Goal: Information Seeking & Learning: Learn about a topic

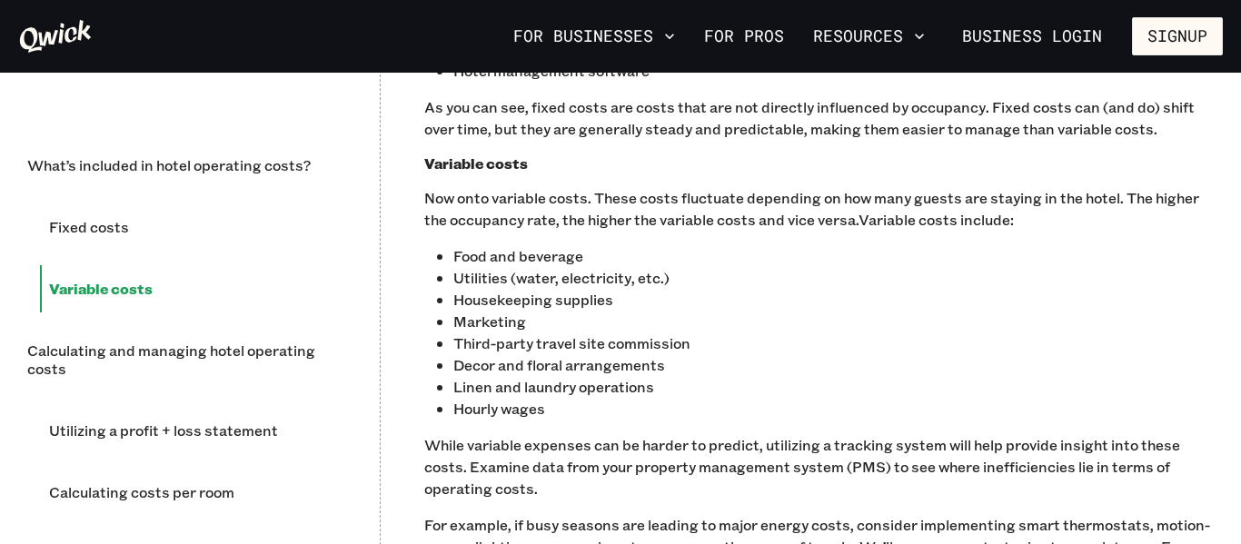
scroll to position [1544, 0]
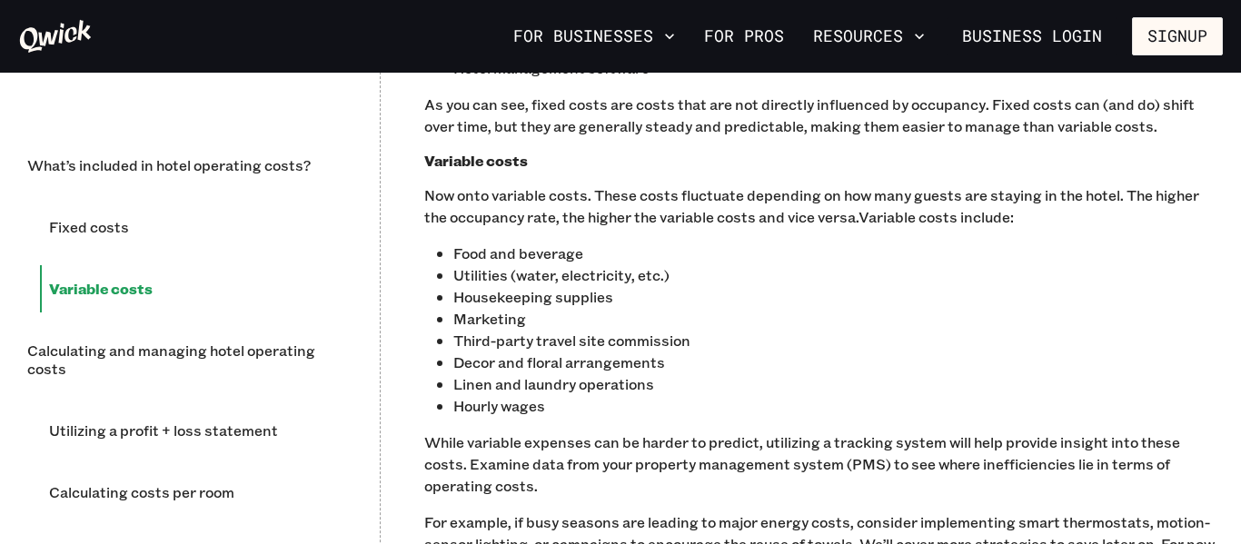
click at [781, 206] on p "Now onto variable costs. These costs fluctuate depending on how many guests are…" at bounding box center [823, 206] width 799 height 44
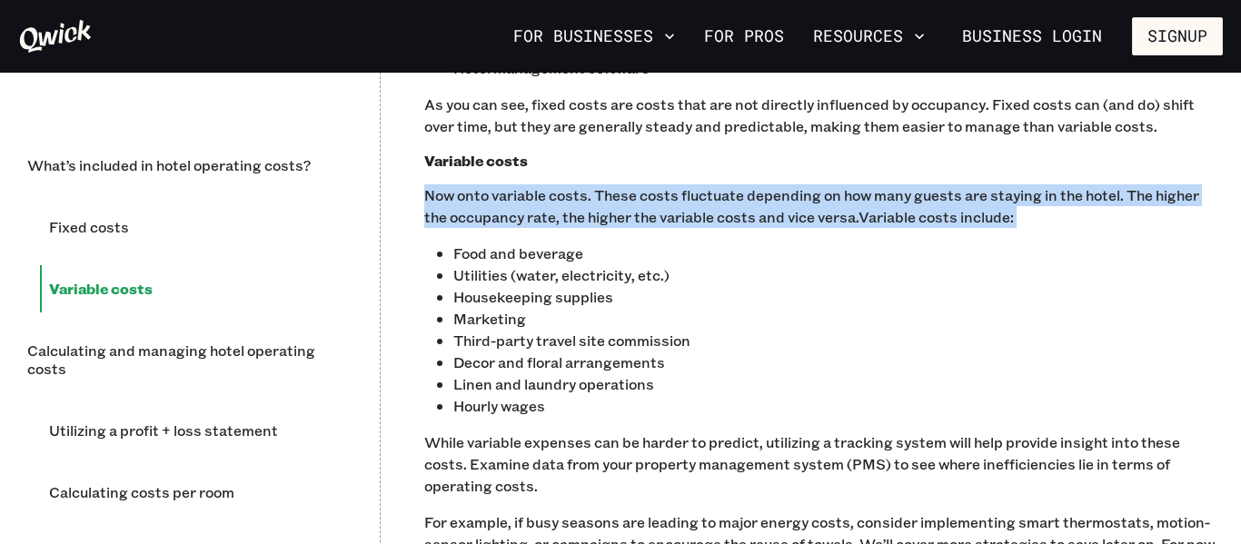
click at [781, 206] on p "Now onto variable costs. These costs fluctuate depending on how many guests are…" at bounding box center [823, 206] width 799 height 44
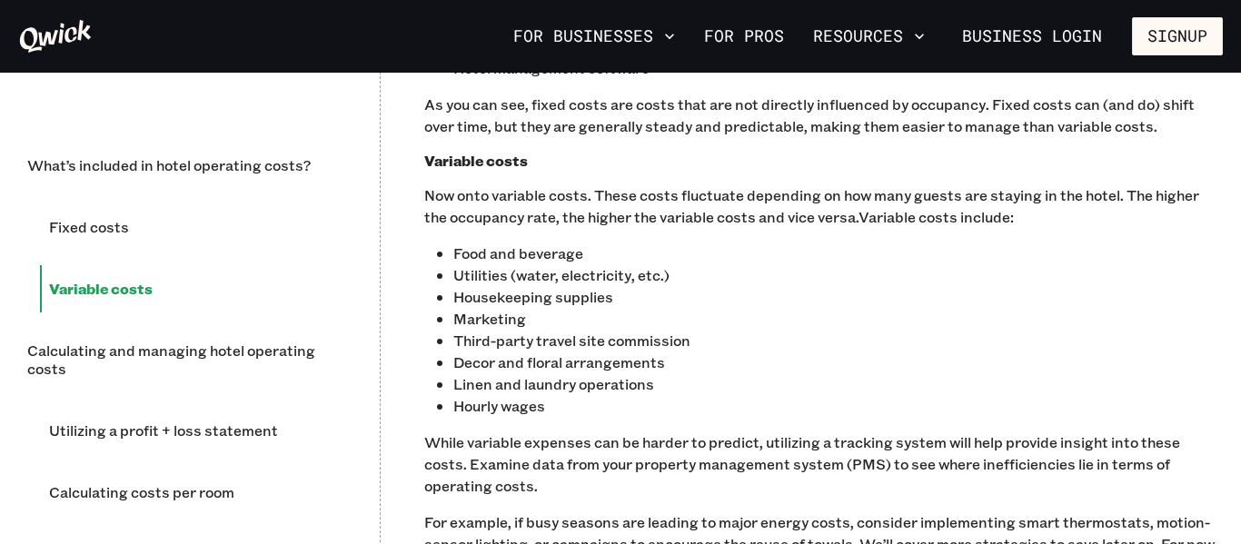
click at [781, 206] on p "Now onto variable costs. These costs fluctuate depending on how many guests are…" at bounding box center [823, 206] width 799 height 44
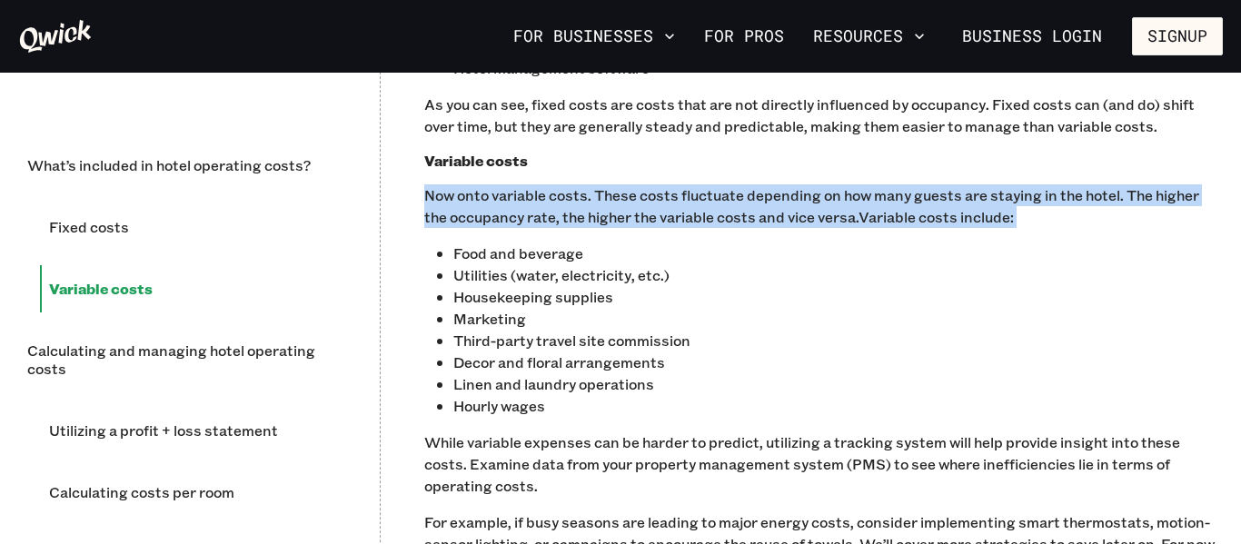
click at [781, 206] on p "Now onto variable costs. These costs fluctuate depending on how many guests are…" at bounding box center [823, 206] width 799 height 44
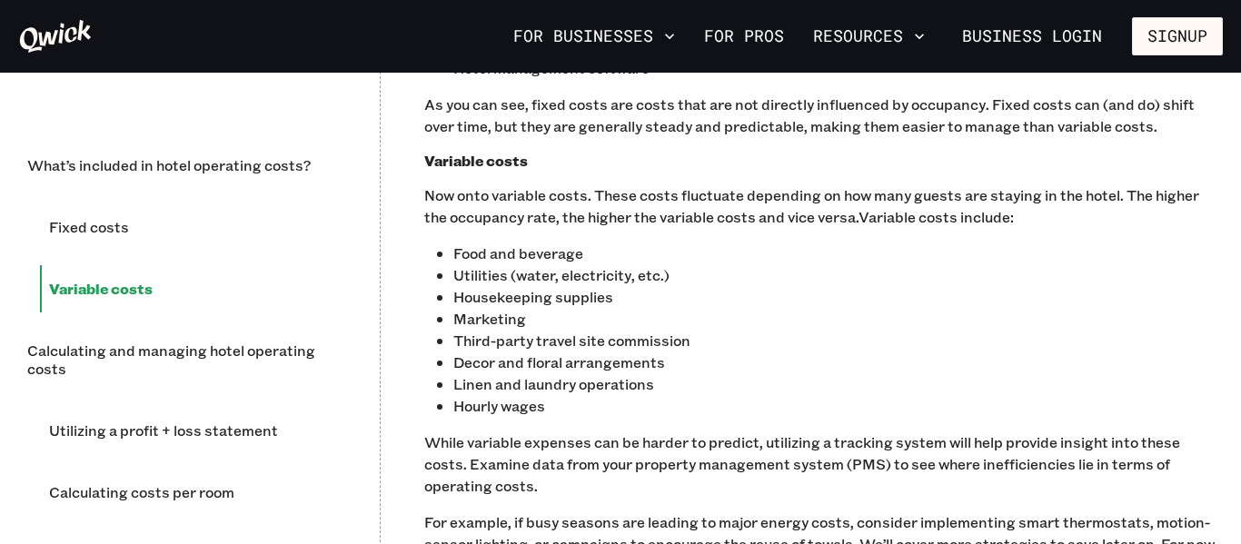
click at [781, 206] on p "Now onto variable costs. These costs fluctuate depending on how many guests are…" at bounding box center [823, 206] width 799 height 44
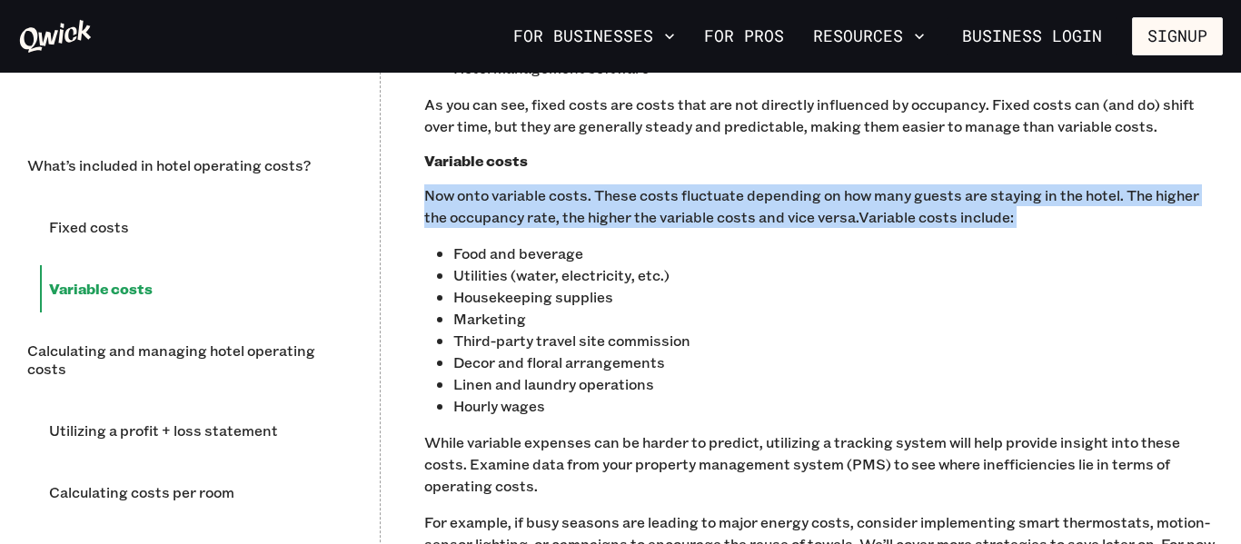
click at [781, 206] on p "Now onto variable costs. These costs fluctuate depending on how many guests are…" at bounding box center [823, 206] width 799 height 44
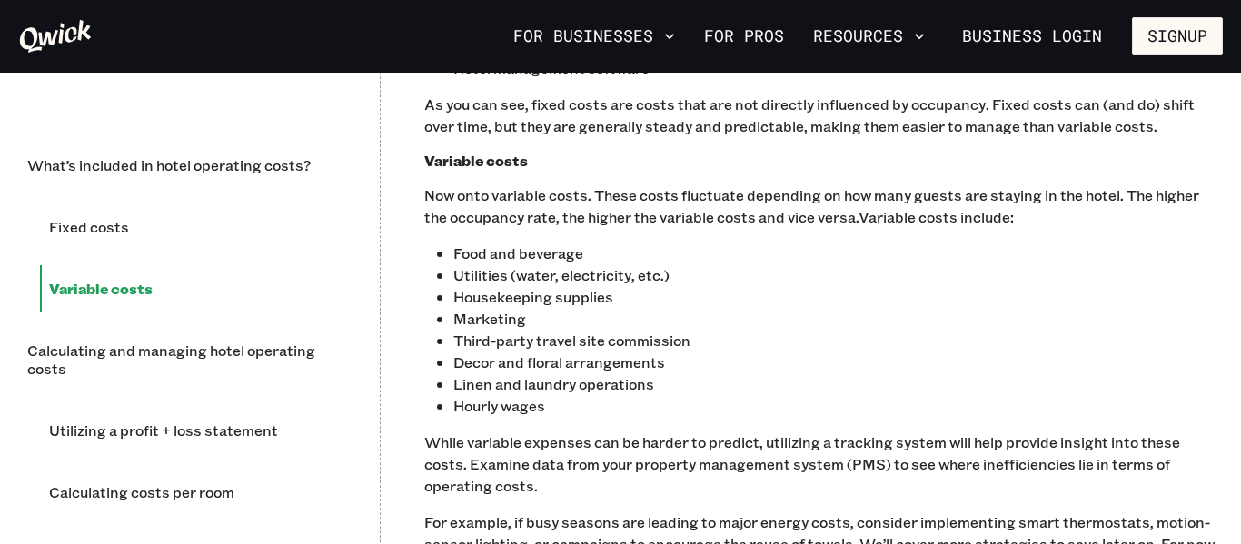
click at [781, 206] on p "Now onto variable costs. These costs fluctuate depending on how many guests are…" at bounding box center [823, 206] width 799 height 44
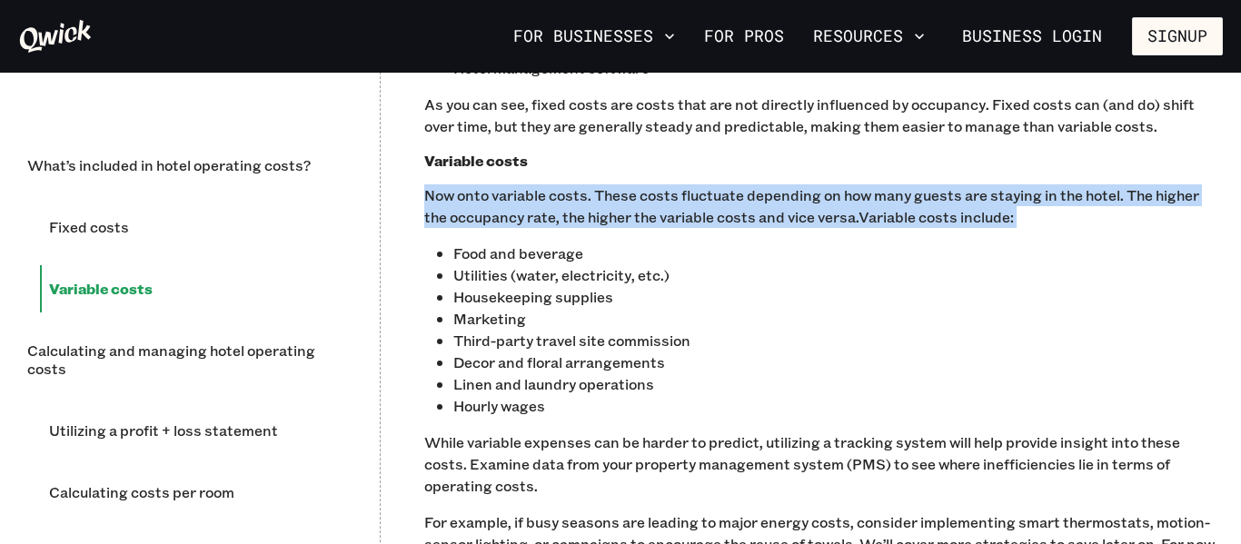
click at [781, 206] on p "Now onto variable costs. These costs fluctuate depending on how many guests are…" at bounding box center [823, 206] width 799 height 44
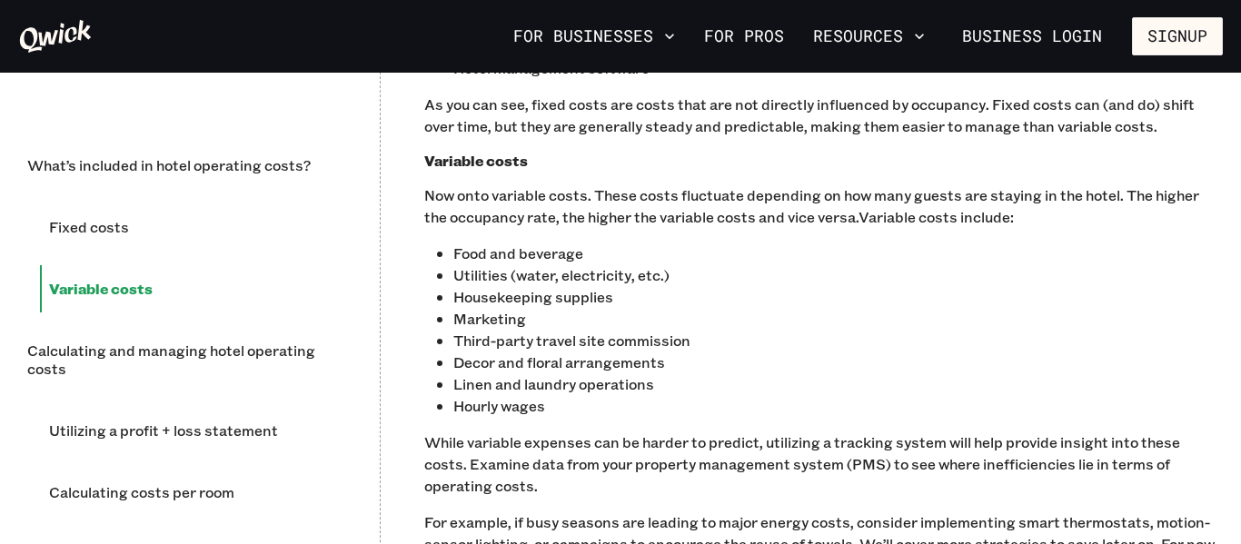
click at [781, 206] on p "Now onto variable costs. These costs fluctuate depending on how many guests are…" at bounding box center [823, 206] width 799 height 44
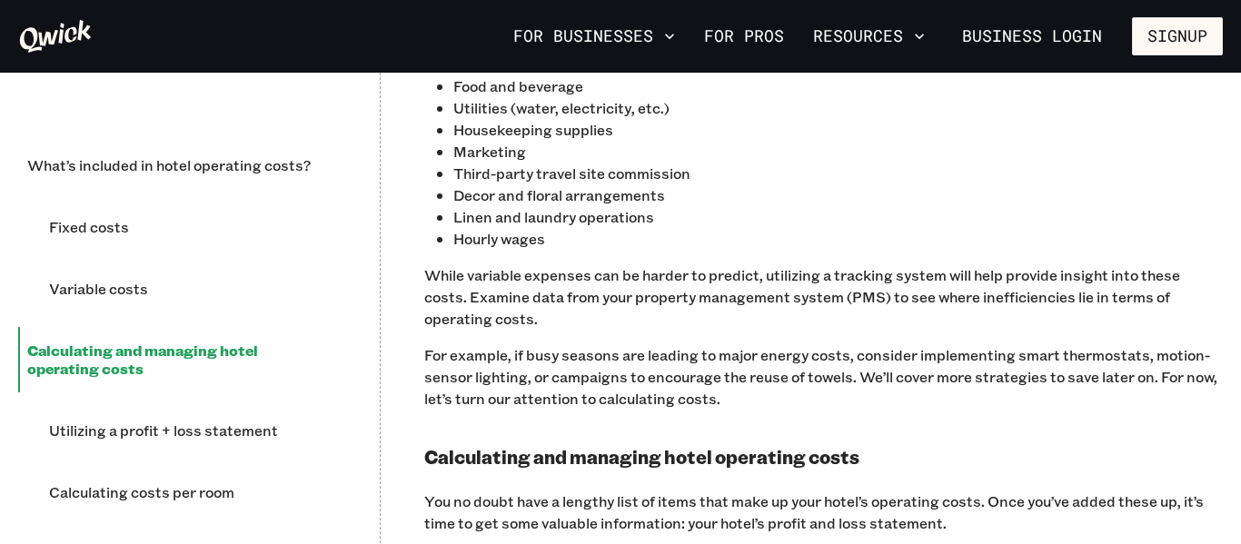
scroll to position [1712, 0]
click at [839, 232] on p "Hourly wages" at bounding box center [837, 238] width 769 height 22
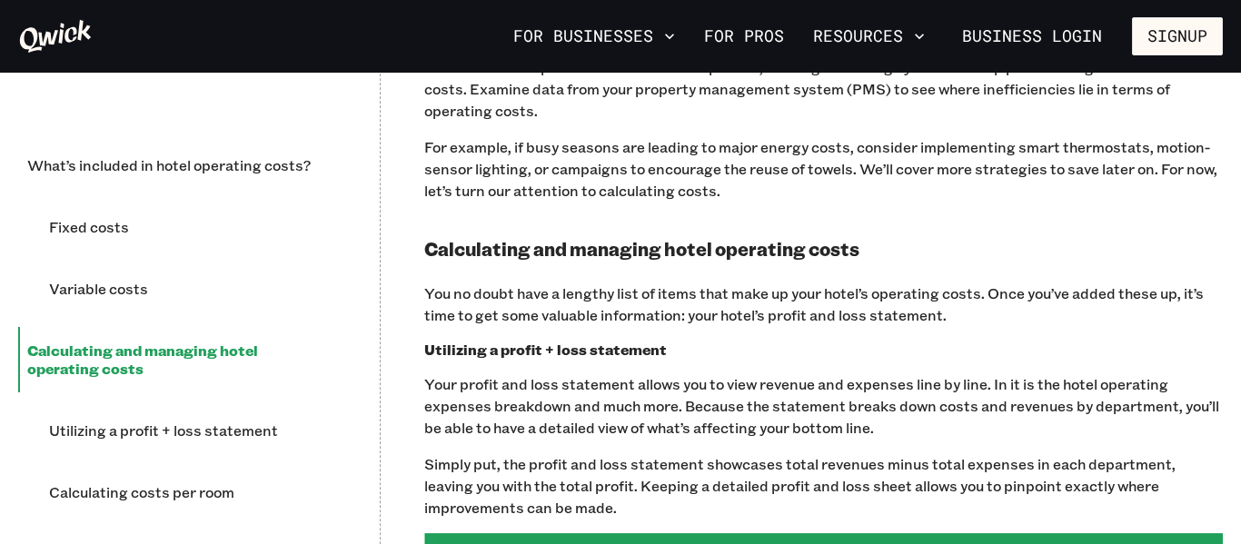
scroll to position [1921, 0]
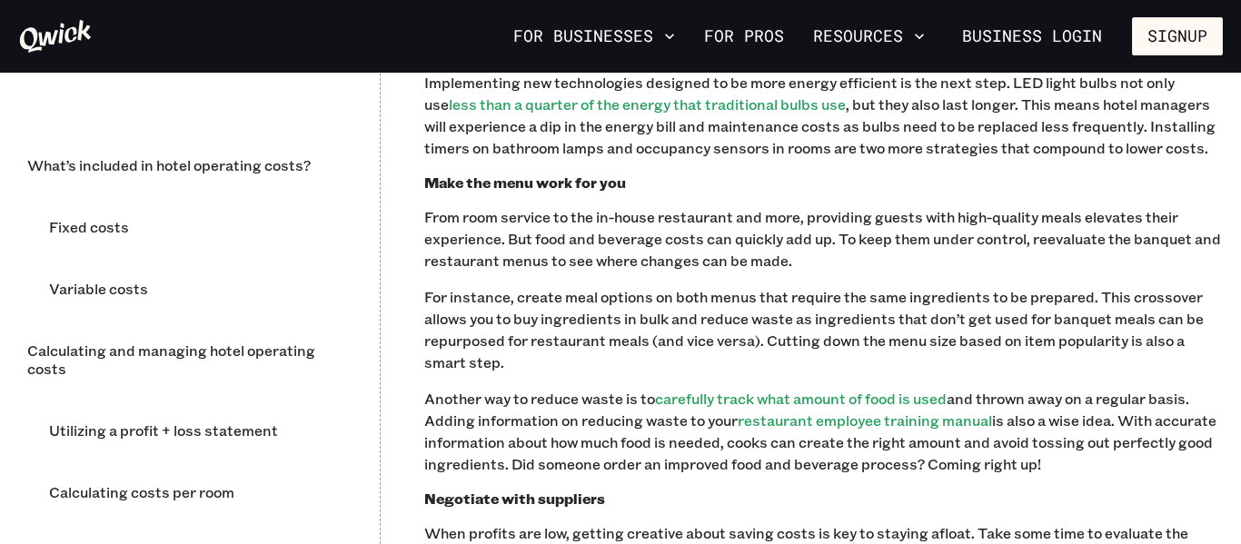
scroll to position [5943, 0]
